Goal: Task Accomplishment & Management: Complete application form

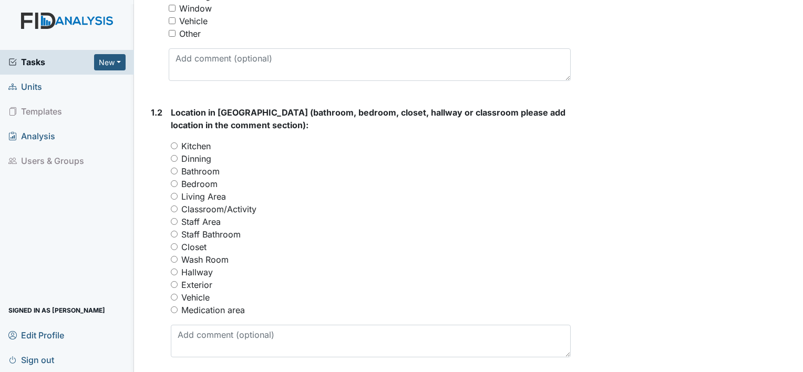
scroll to position [360, 0]
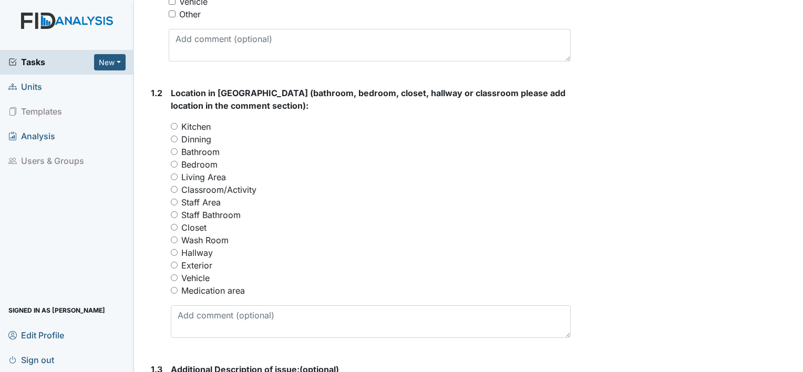
click at [174, 214] on input "Staff Bathroom" at bounding box center [174, 214] width 7 height 7
radio input "true"
click at [174, 290] on input "Medication area" at bounding box center [174, 290] width 7 height 7
radio input "true"
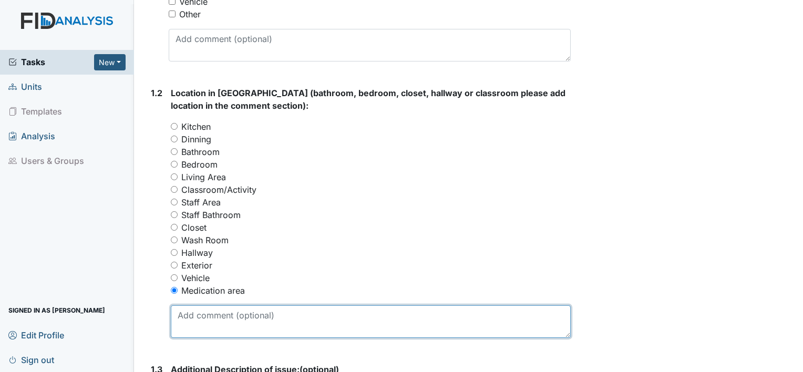
click at [189, 308] on textarea at bounding box center [371, 321] width 400 height 33
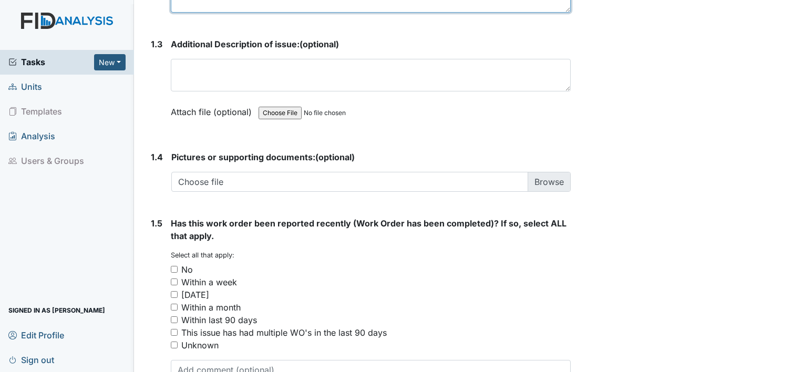
type textarea "light in med closet is out."
click at [171, 266] on input "No" at bounding box center [174, 269] width 7 height 7
checkbox input "true"
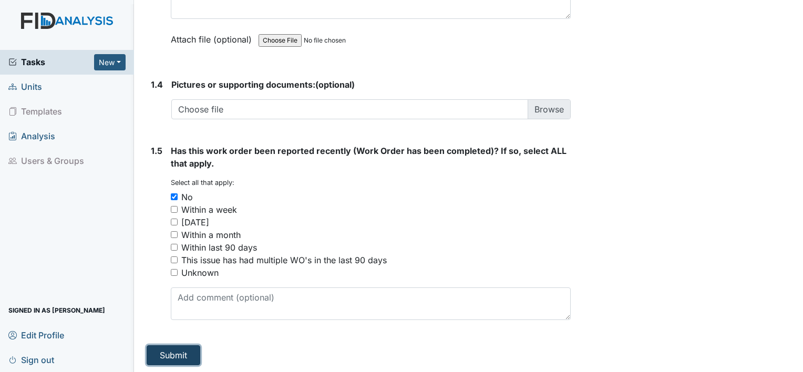
click at [171, 352] on button "Submit" at bounding box center [174, 355] width 54 height 20
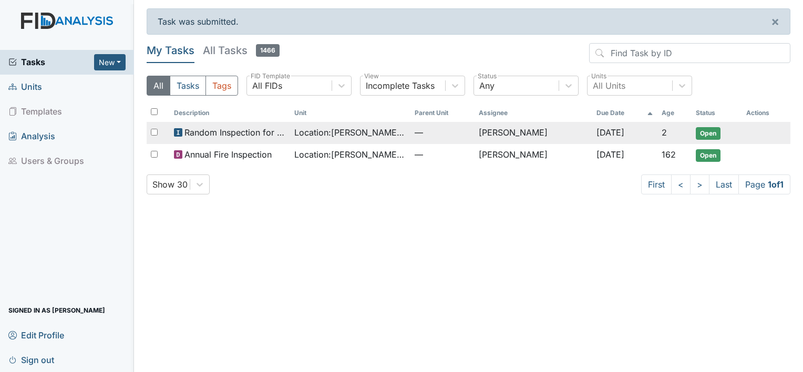
click at [500, 135] on td "[PERSON_NAME]" at bounding box center [533, 133] width 118 height 22
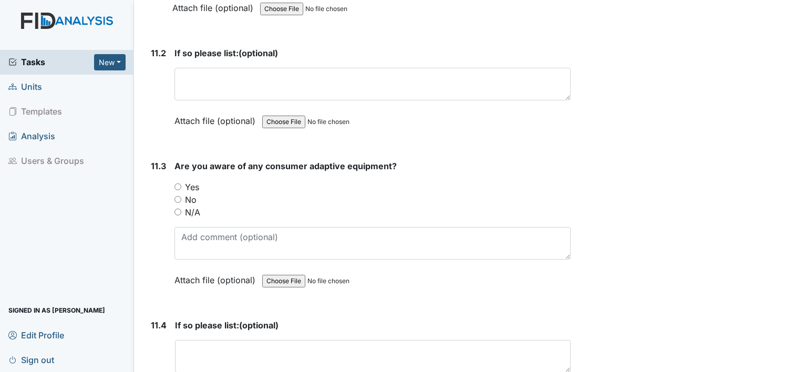
scroll to position [18109, 0]
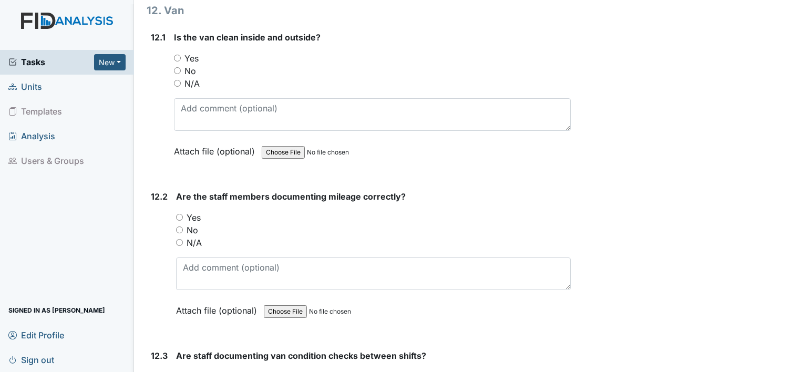
click at [176, 371] on input "Yes" at bounding box center [179, 376] width 7 height 7
radio input "true"
click at [172, 190] on div "12.2 Are the staff members documenting mileage correctly? You must select one o…" at bounding box center [359, 261] width 424 height 142
click at [179, 214] on input "Yes" at bounding box center [179, 217] width 7 height 7
radio input "true"
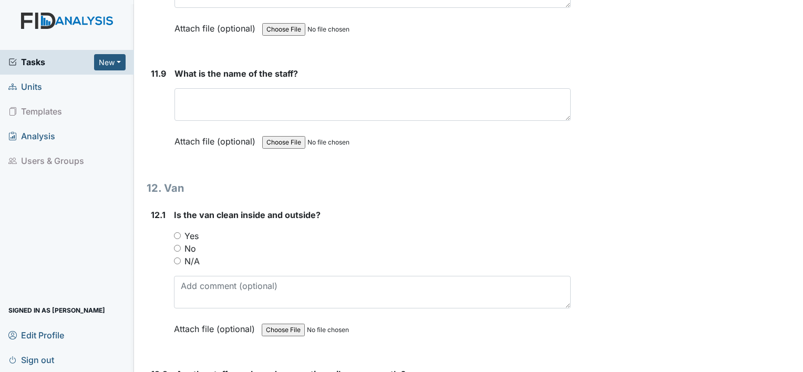
scroll to position [17920, 0]
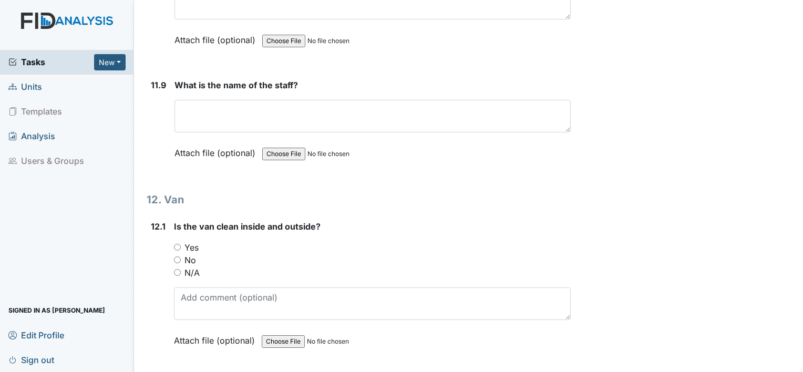
click at [175, 244] on input "Yes" at bounding box center [177, 247] width 7 height 7
radio input "true"
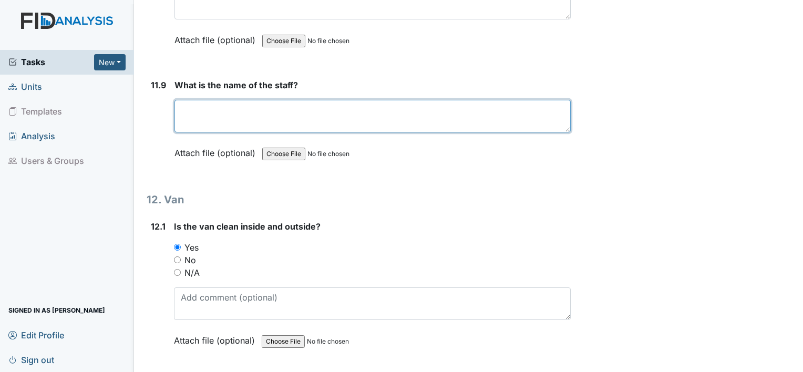
click at [235, 100] on textarea at bounding box center [372, 116] width 396 height 33
type textarea "E"
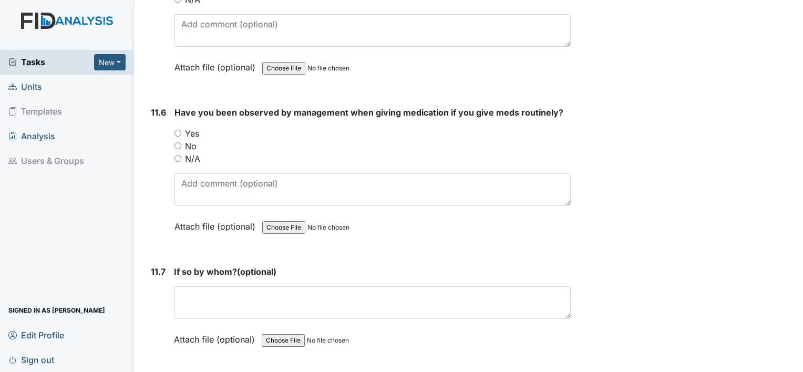
scroll to position [17499, 0]
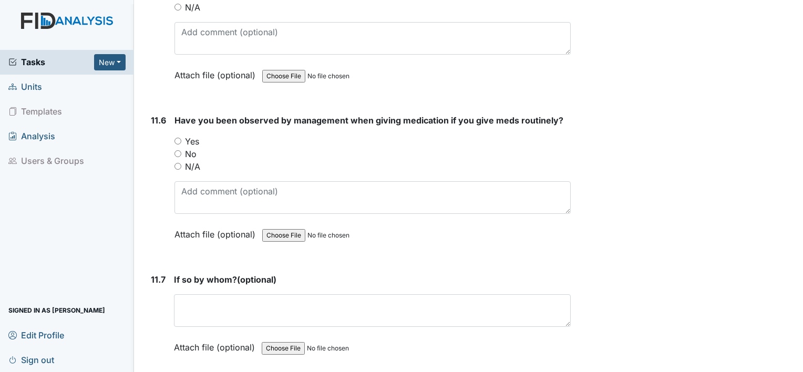
type textarea "Ironda Owens"
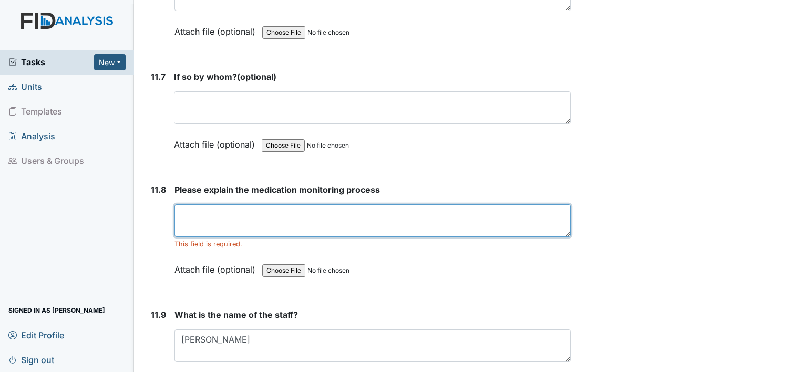
click at [248, 204] on textarea at bounding box center [372, 220] width 396 height 33
type textarea "Follow"
